Goal: Task Accomplishment & Management: Use online tool/utility

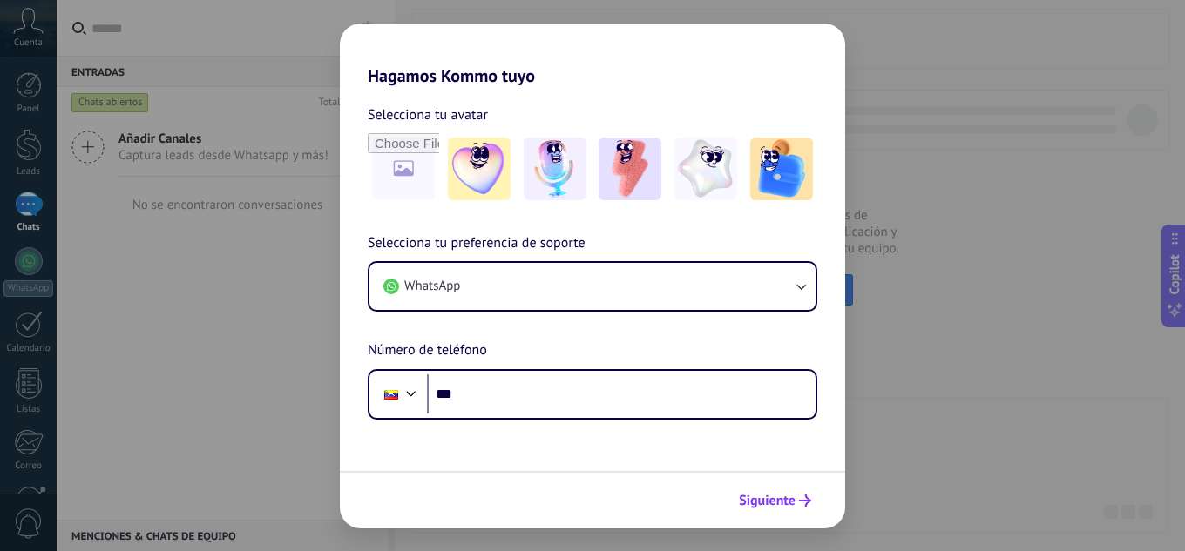
click at [815, 504] on button "Siguiente" at bounding box center [775, 501] width 88 height 30
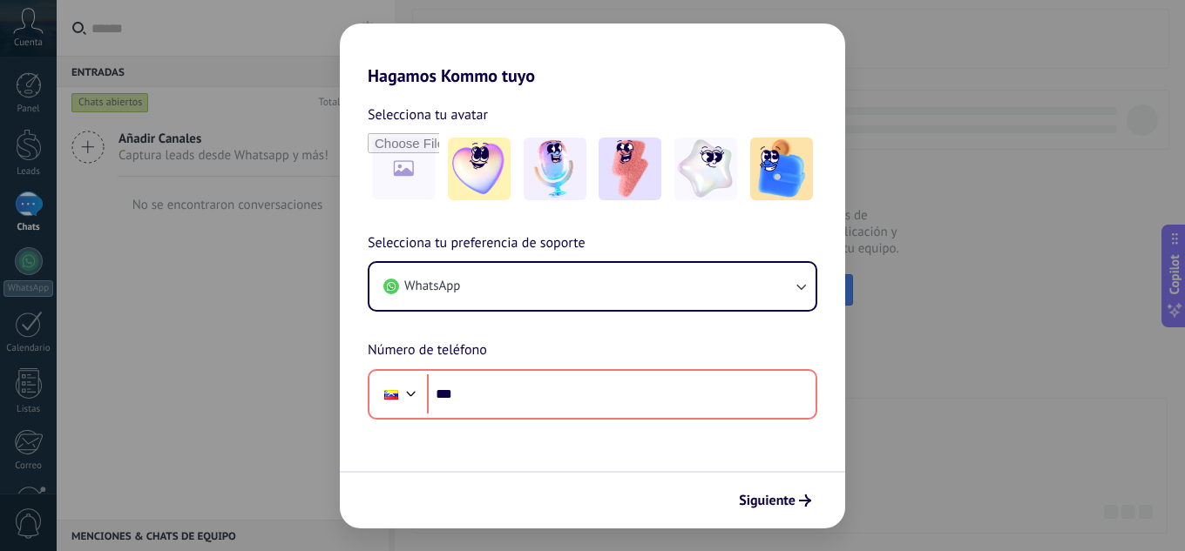
click at [965, 389] on div "Hagamos Kommo tuyo Selecciona tu avatar Selecciona tu preferencia de soporte Wh…" at bounding box center [592, 275] width 1185 height 551
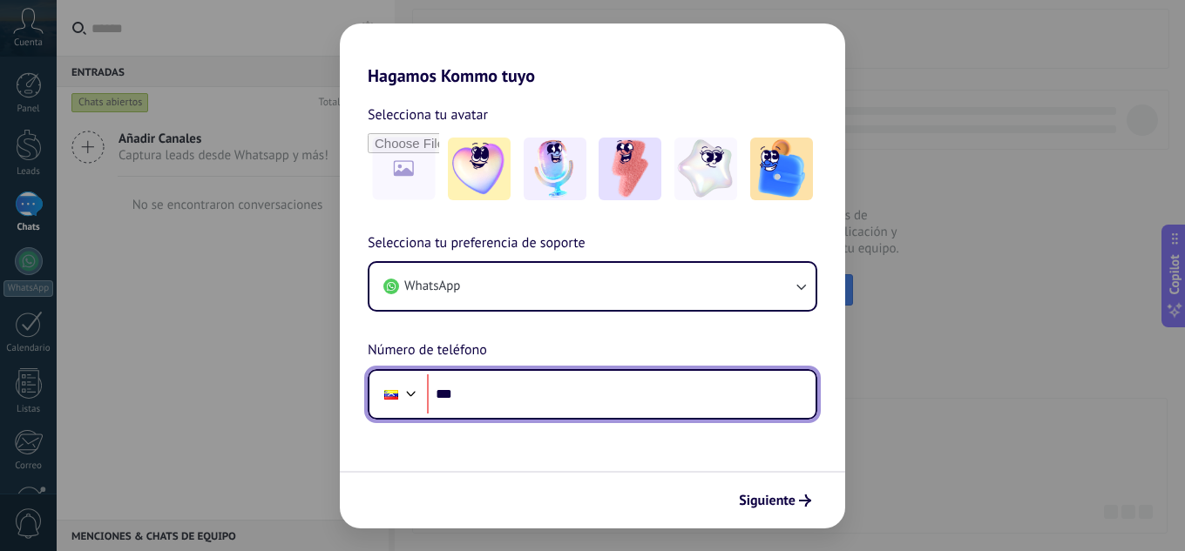
click at [395, 397] on div at bounding box center [391, 395] width 14 height 10
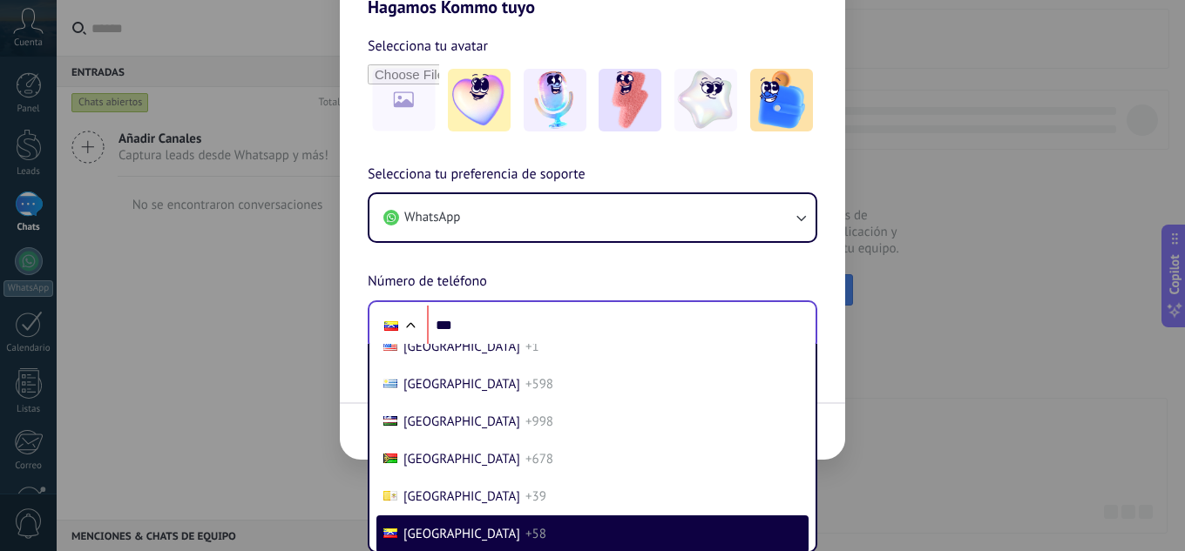
scroll to position [1038, 0]
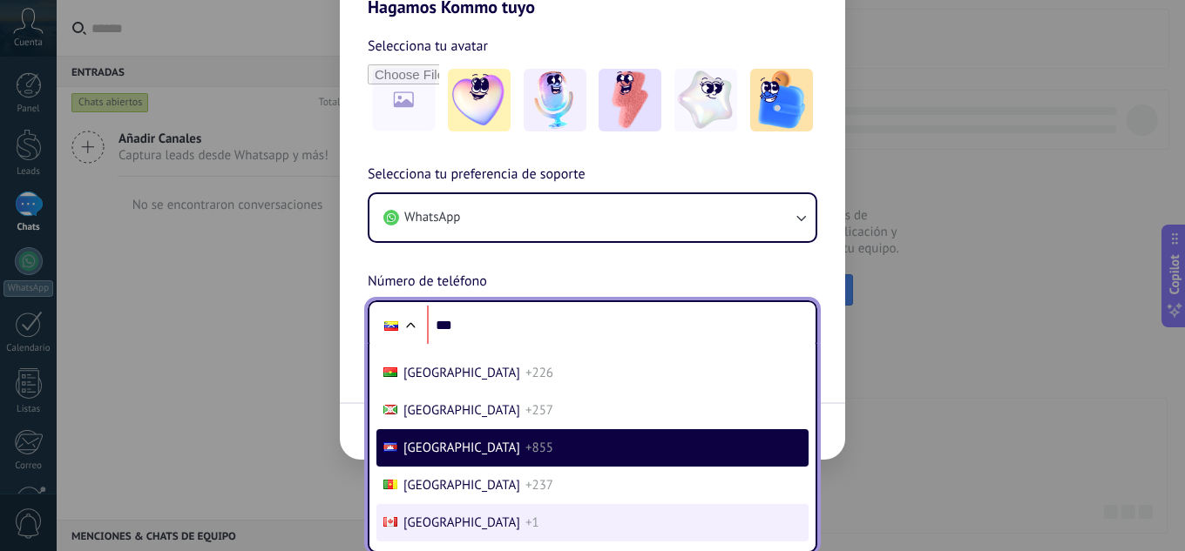
click at [509, 537] on li "Canada +1" at bounding box center [592, 522] width 432 height 37
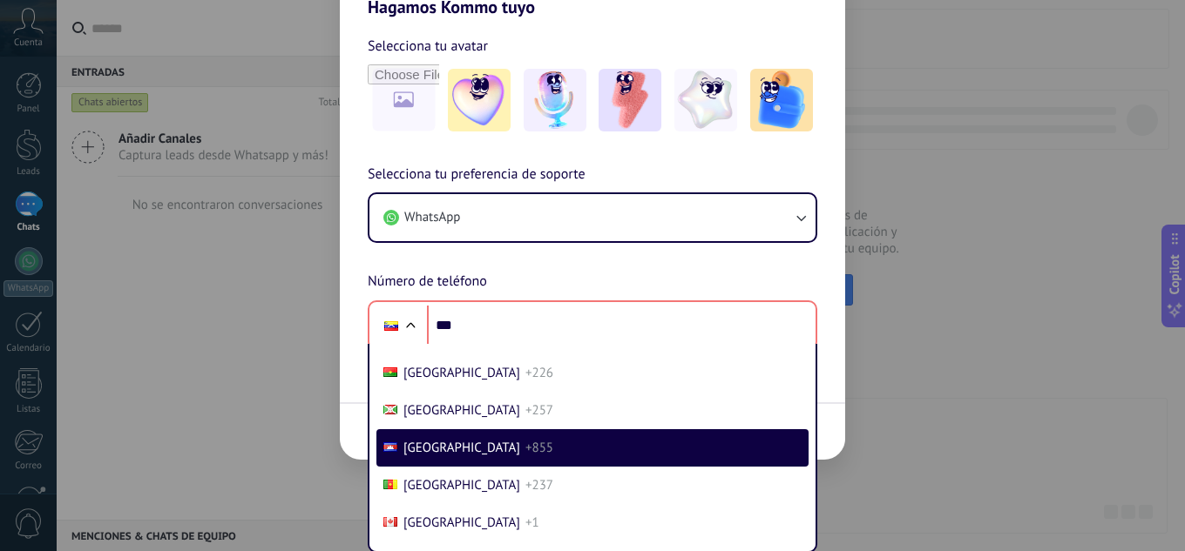
scroll to position [0, 0]
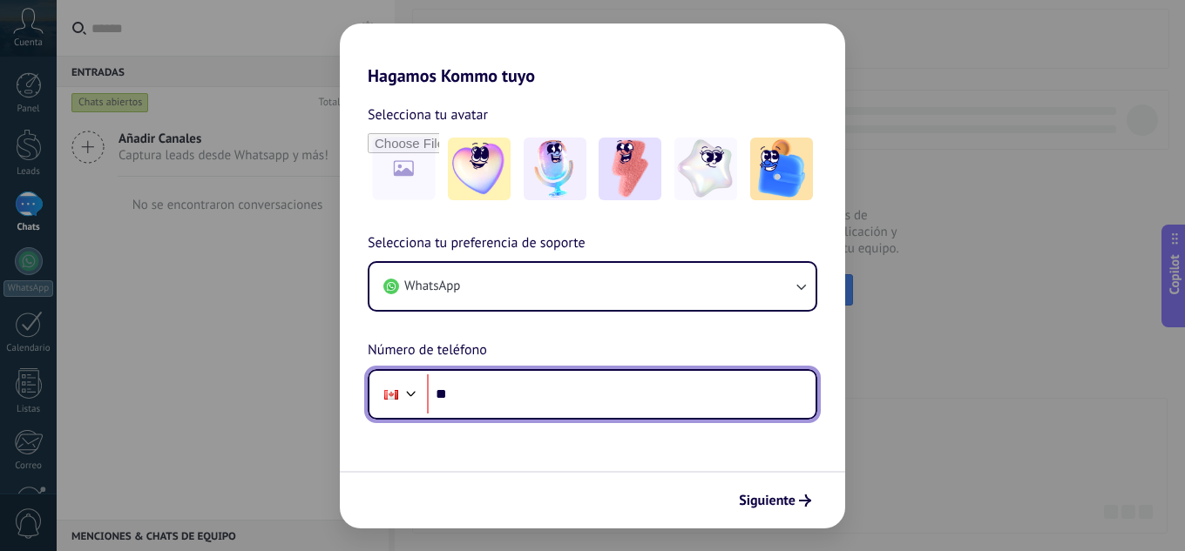
click at [693, 398] on input "***" at bounding box center [621, 395] width 389 height 40
paste input "**********"
type input "**********"
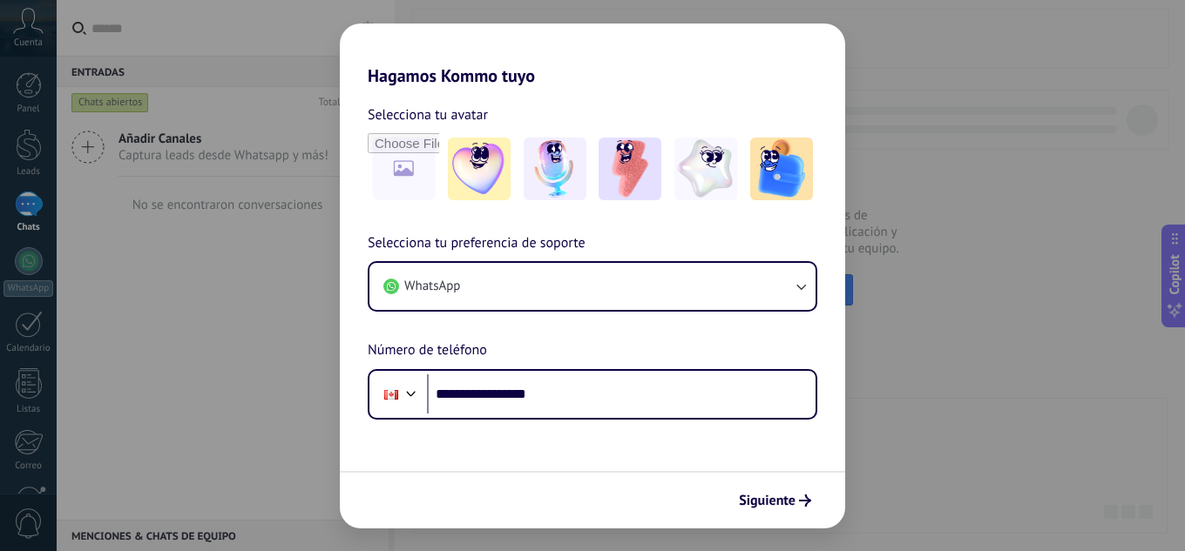
click at [788, 504] on span "Siguiente" at bounding box center [767, 501] width 57 height 12
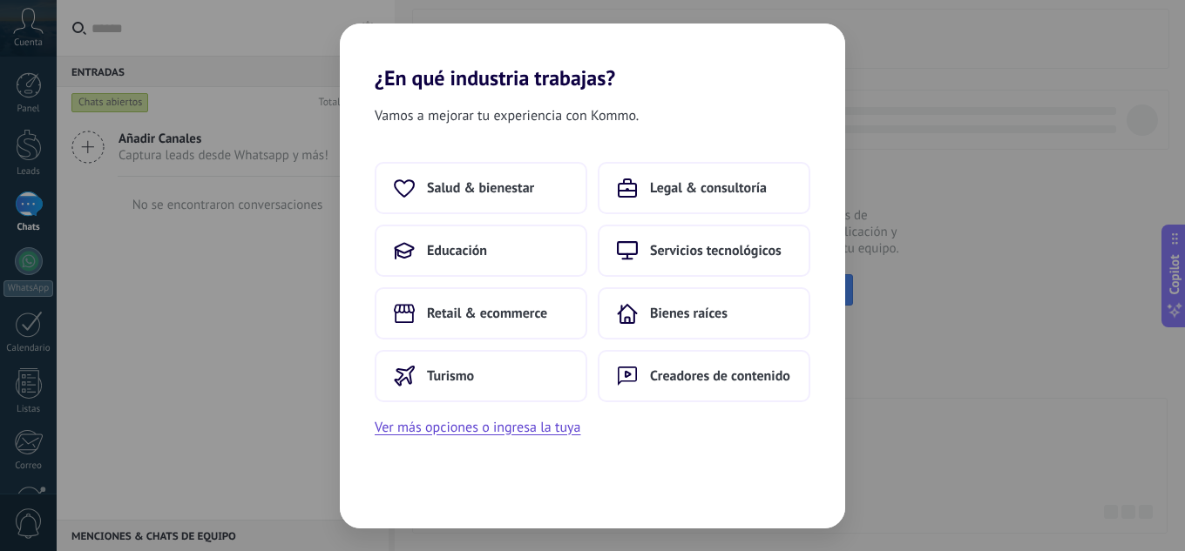
click at [923, 298] on div "¿En qué industria trabajas? Vamos a mejorar tu experiencia con Kommo. Salud & b…" at bounding box center [592, 275] width 1185 height 551
click at [923, 295] on div "¿En qué industria trabajas? Vamos a mejorar tu experiencia con Kommo. Salud & b…" at bounding box center [592, 275] width 1185 height 551
click at [714, 372] on span "Creadores de contenido" at bounding box center [720, 376] width 140 height 17
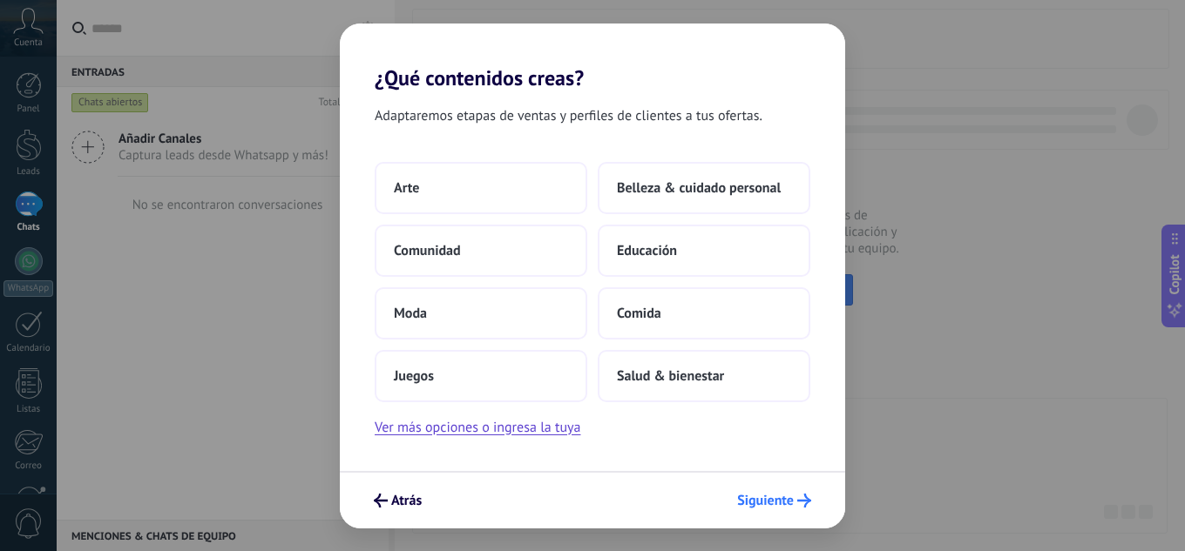
click at [777, 510] on button "Siguiente" at bounding box center [774, 501] width 90 height 30
click at [686, 298] on button "Comida" at bounding box center [704, 313] width 213 height 52
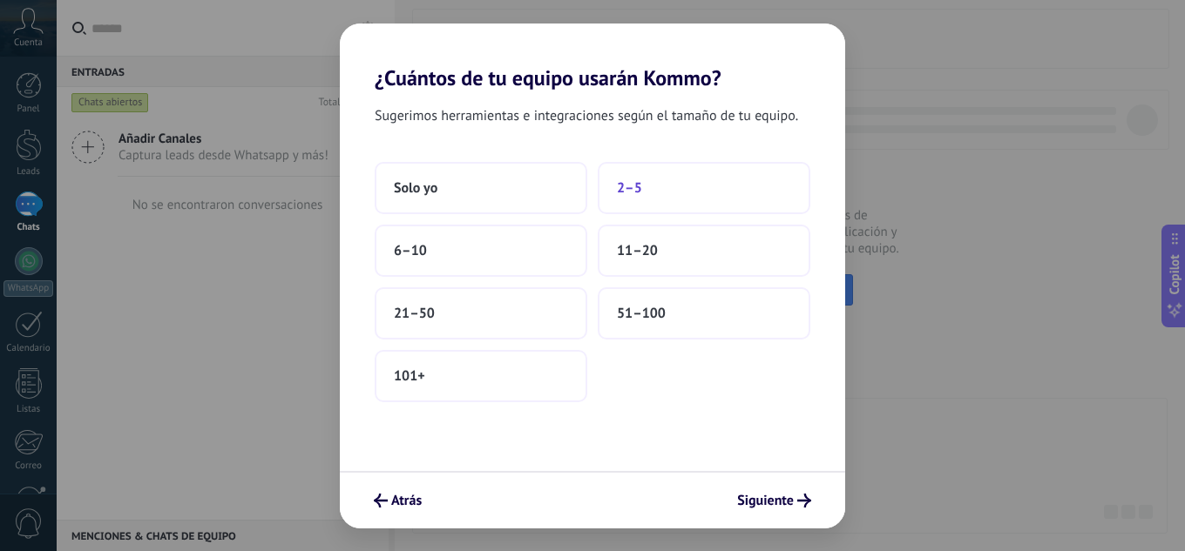
drag, startPoint x: 792, startPoint y: 502, endPoint x: 678, endPoint y: 210, distance: 313.4
click at [679, 221] on div "¿Cuántos de tu equipo usarán Kommo? Sugerimos herramientas e integraciones segú…" at bounding box center [592, 276] width 505 height 505
click at [497, 189] on button "Solo yo" at bounding box center [481, 188] width 213 height 52
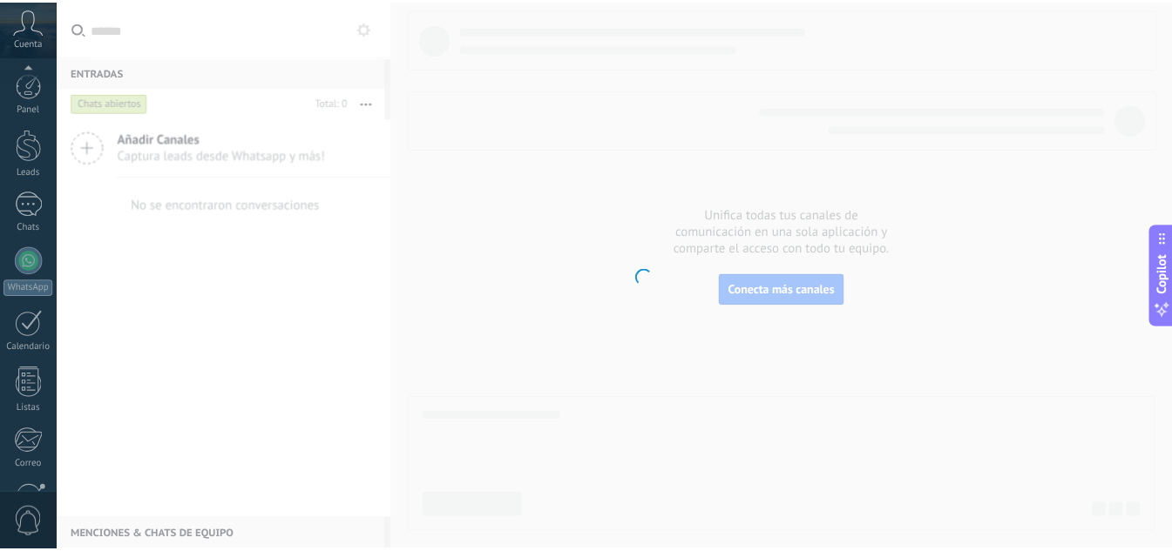
scroll to position [173, 0]
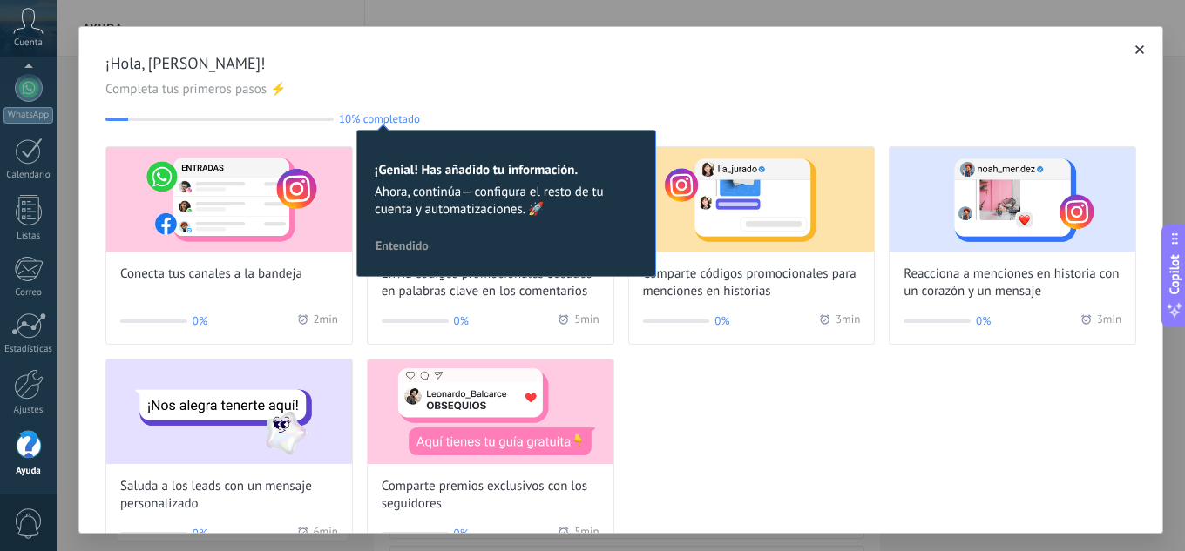
click at [1131, 44] on button "button" at bounding box center [1139, 49] width 17 height 17
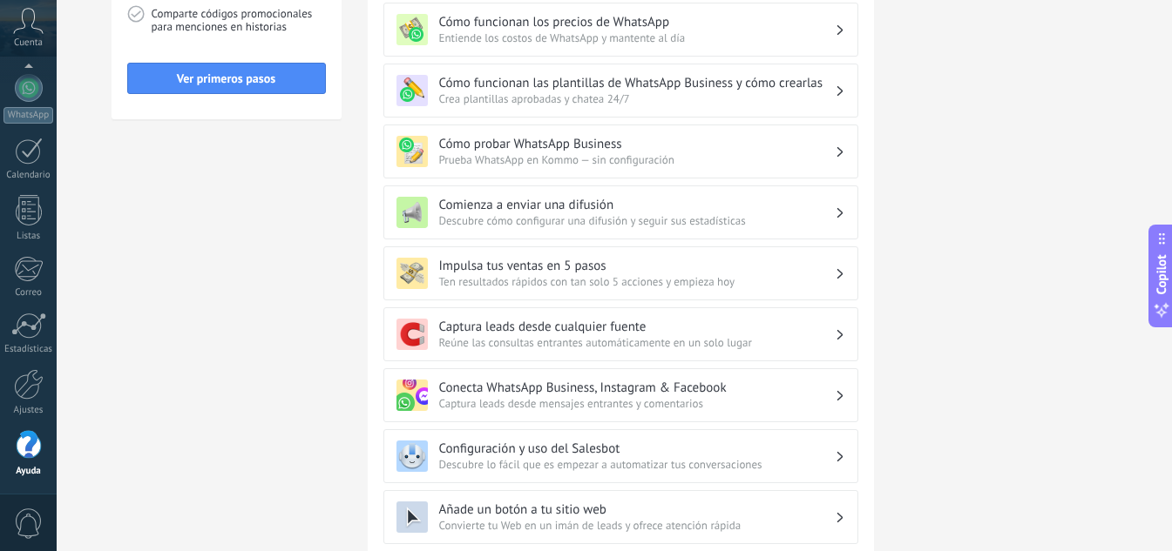
scroll to position [464, 0]
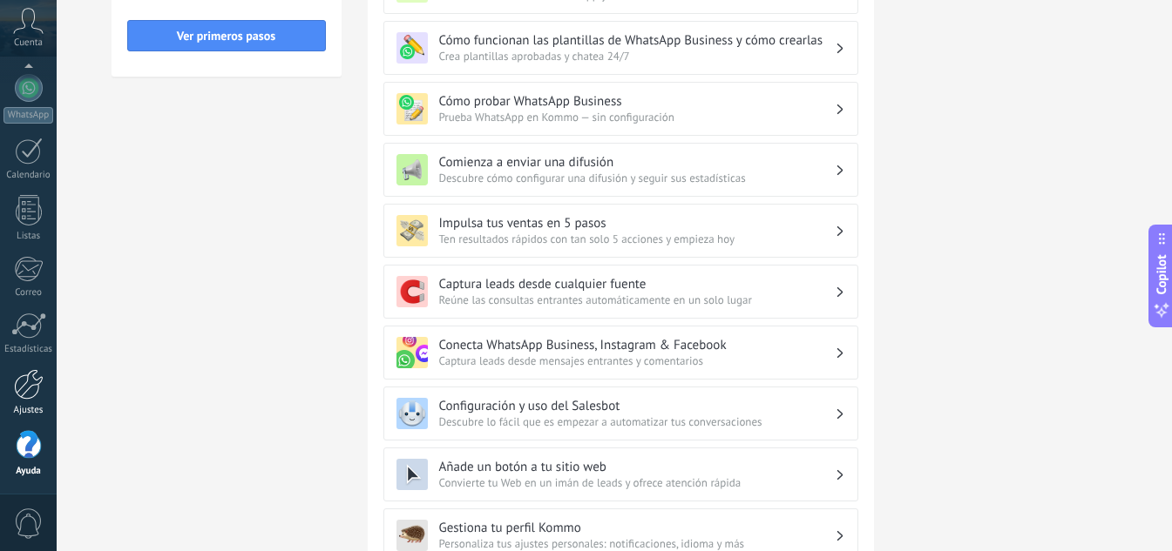
click at [33, 391] on div at bounding box center [29, 384] width 30 height 30
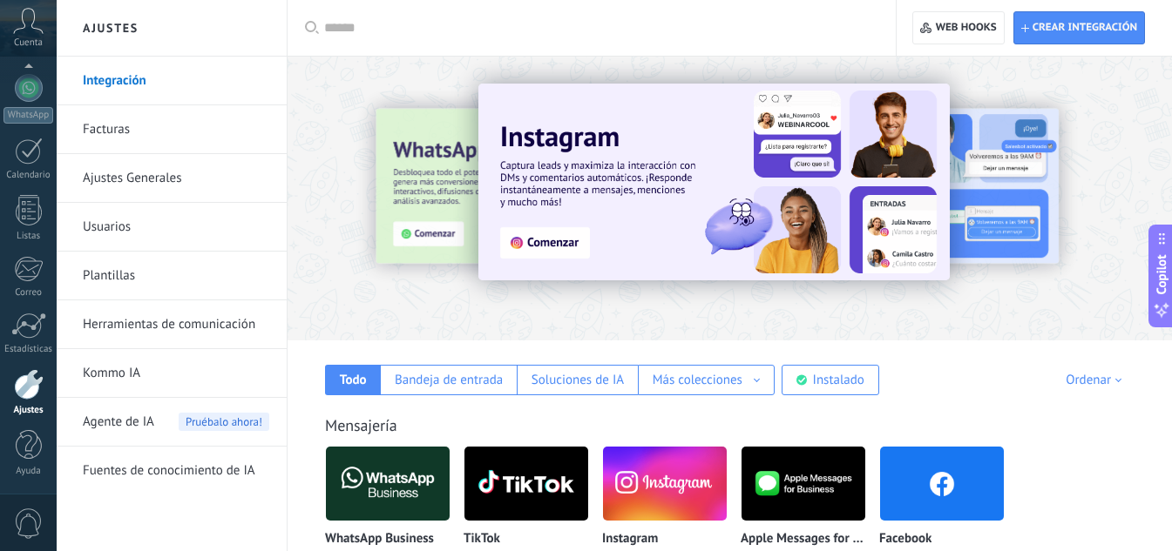
click at [494, 188] on img at bounding box center [713, 182] width 471 height 197
click at [1061, 114] on div at bounding box center [729, 194] width 884 height 250
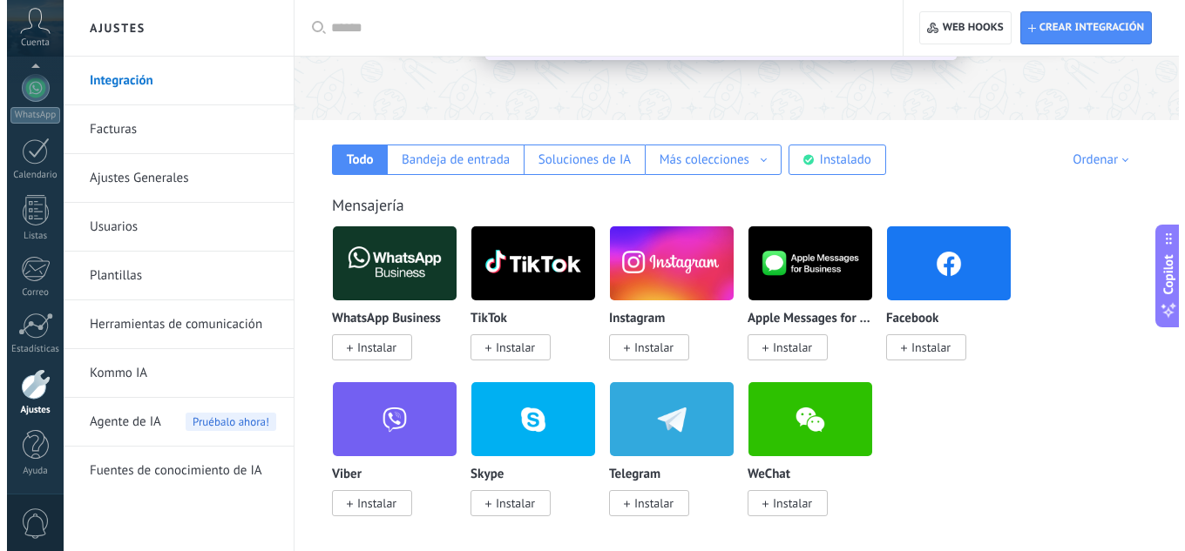
scroll to position [233, 0]
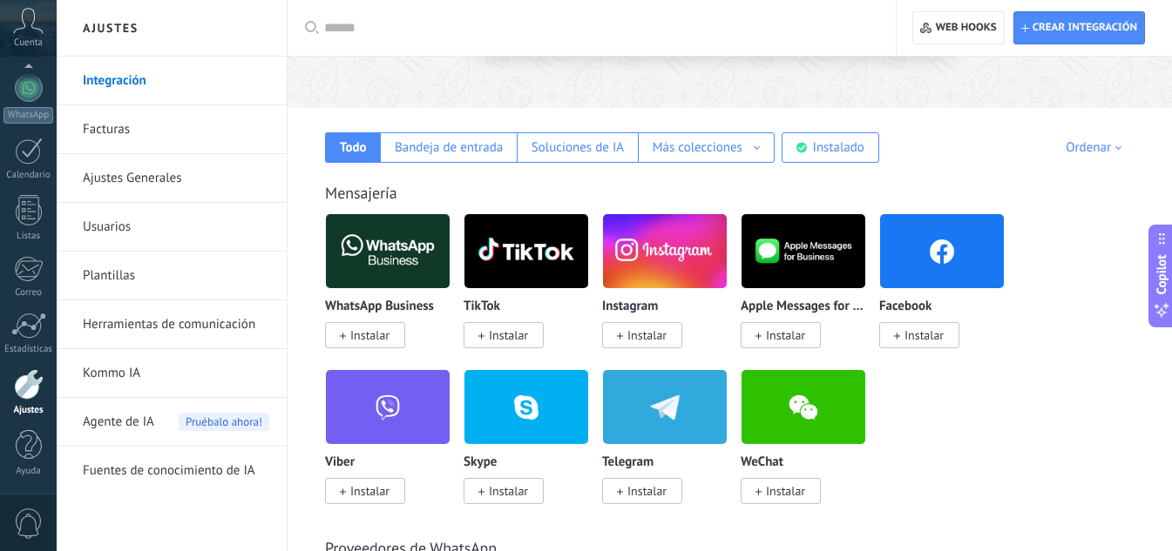
click at [416, 247] on img at bounding box center [388, 251] width 124 height 85
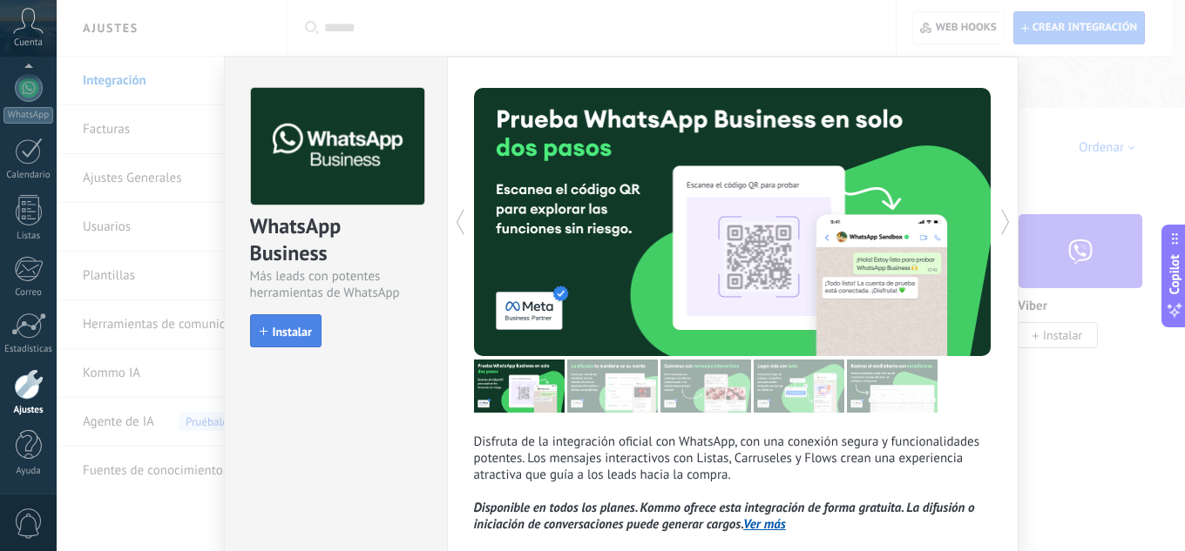
click at [278, 337] on span "Instalar" at bounding box center [292, 332] width 39 height 12
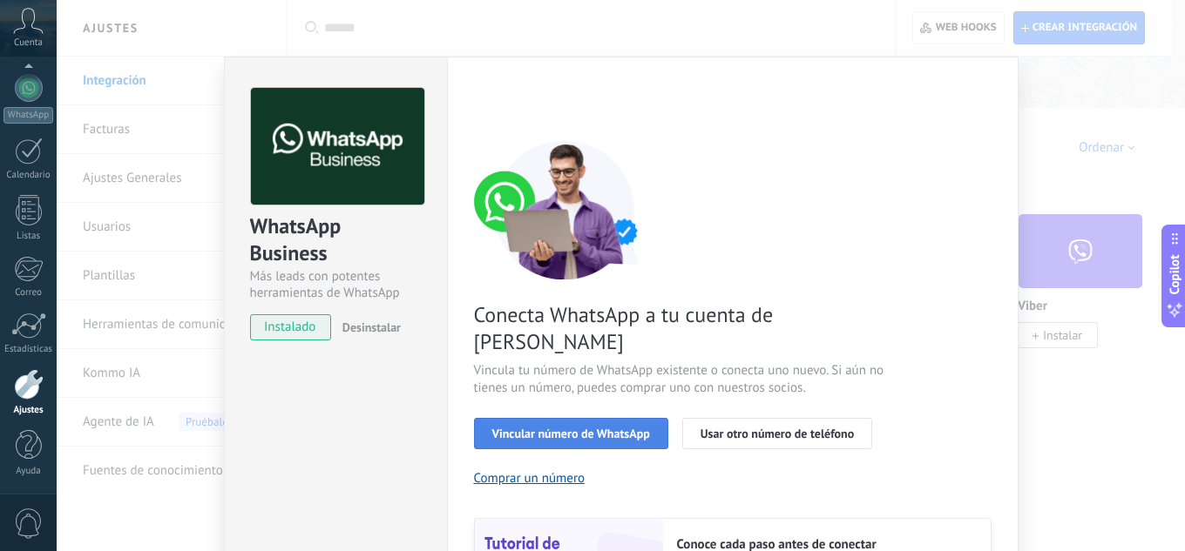
click at [617, 418] on button "Vincular número de WhatsApp" at bounding box center [571, 433] width 194 height 31
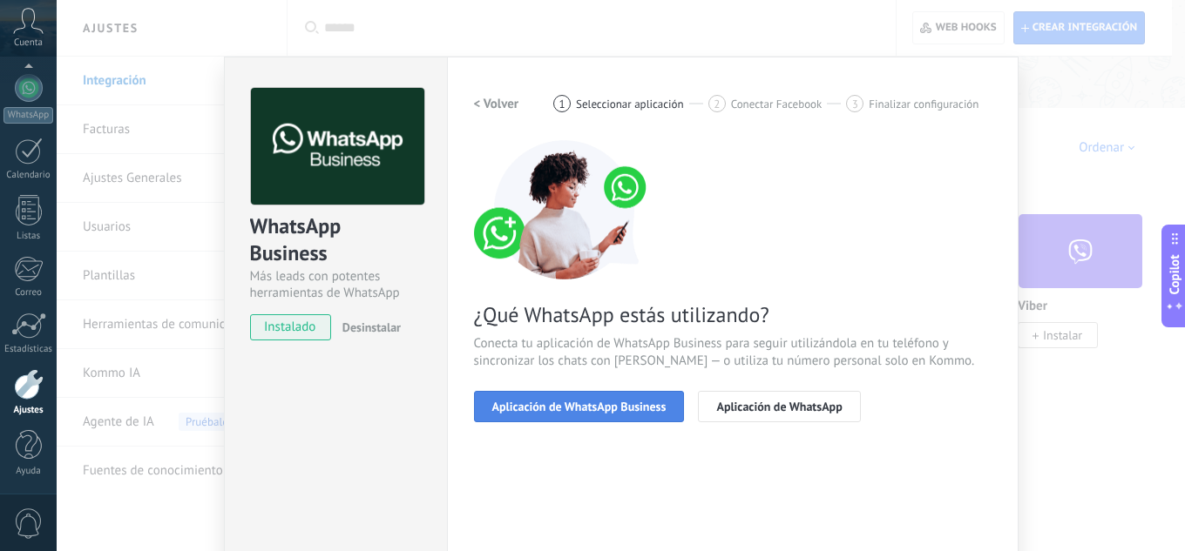
click at [645, 402] on span "Aplicación de WhatsApp Business" at bounding box center [579, 407] width 174 height 12
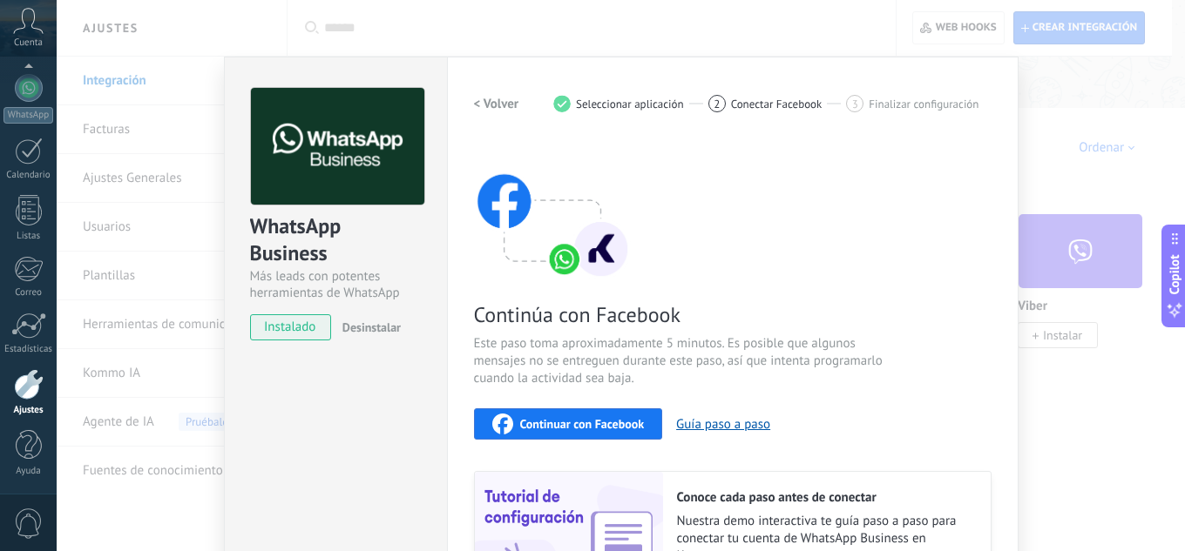
click at [620, 428] on span "Continuar con Facebook" at bounding box center [582, 424] width 125 height 12
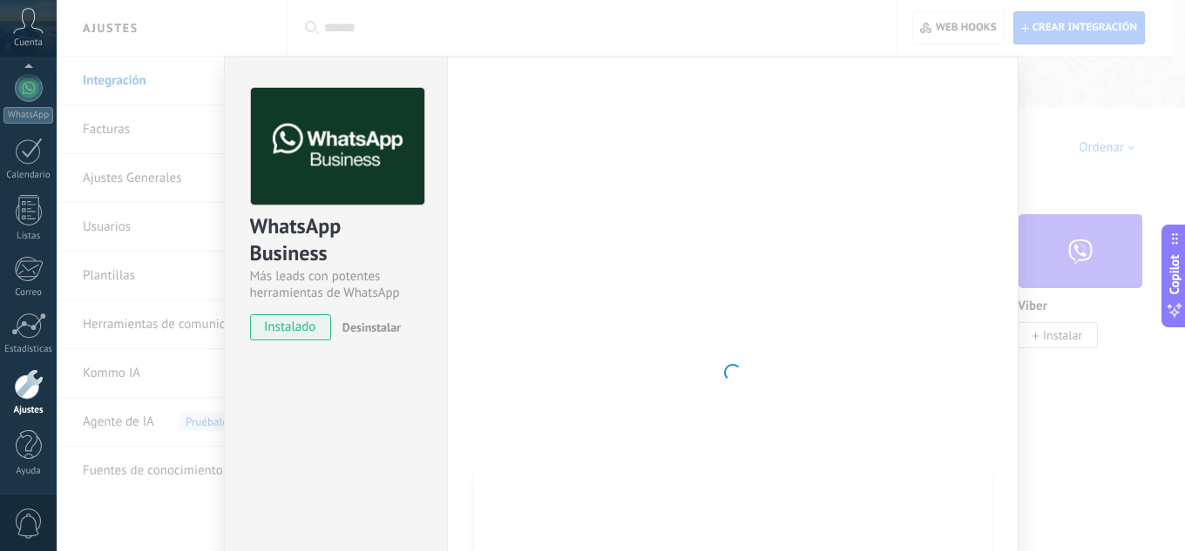
click at [863, 196] on div at bounding box center [732, 373] width 517 height 570
